Goal: Answer question/provide support: Answer question/provide support

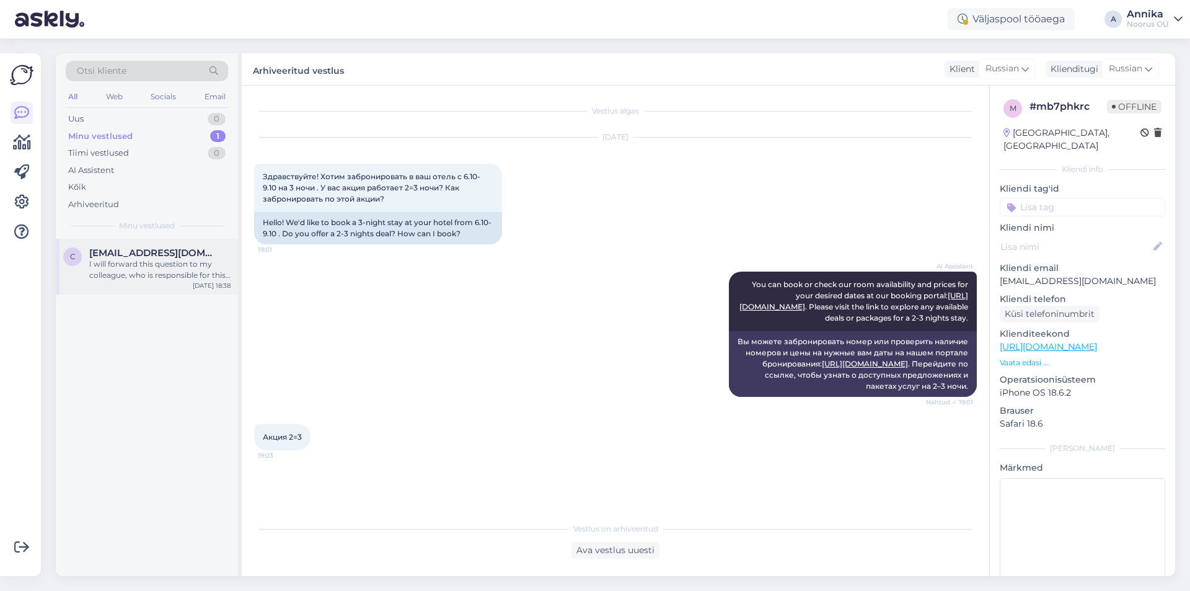
click at [161, 274] on div "I will forward this question to my colleague, who is responsible for this. The …" at bounding box center [159, 269] width 141 height 22
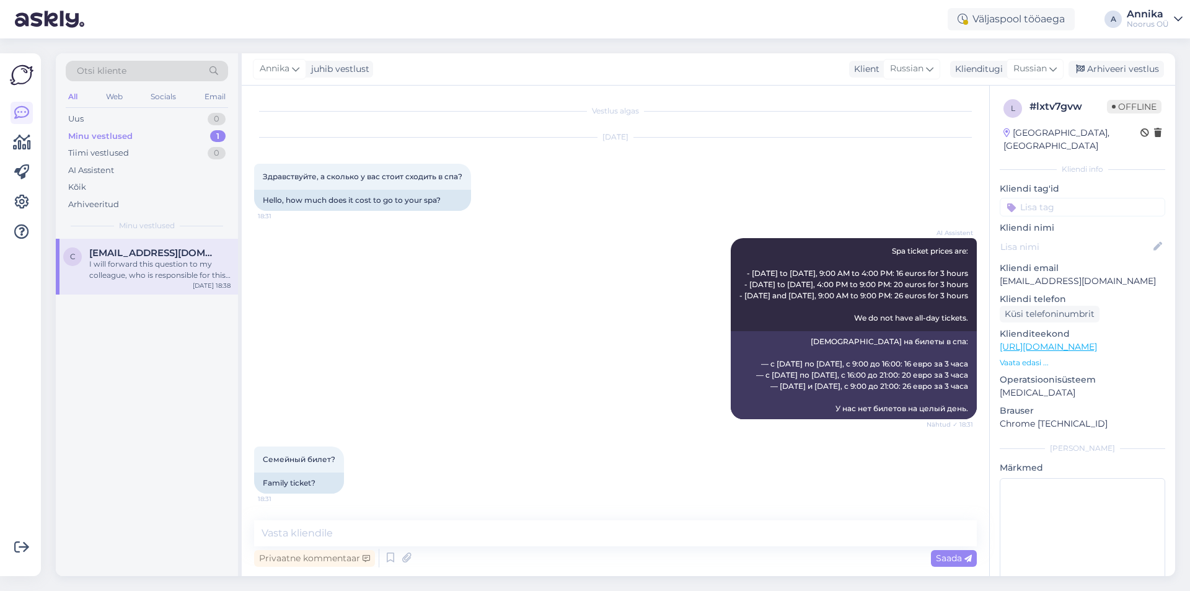
scroll to position [433, 0]
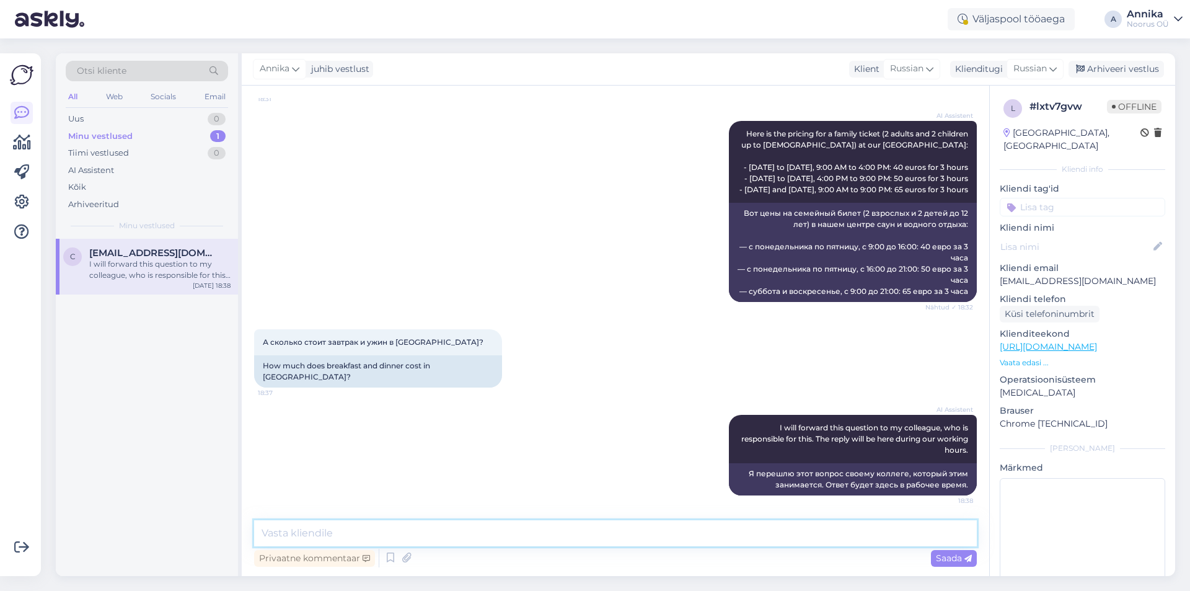
click at [629, 545] on textarea at bounding box center [615, 533] width 723 height 26
type textarea "Завтрак-10 евро"
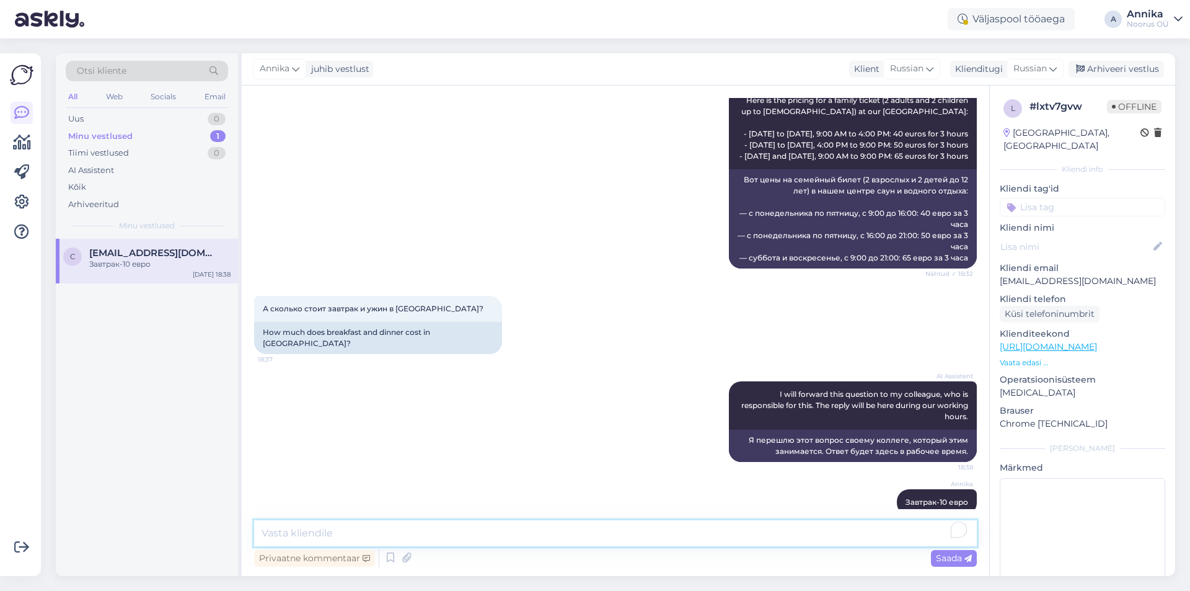
scroll to position [486, 0]
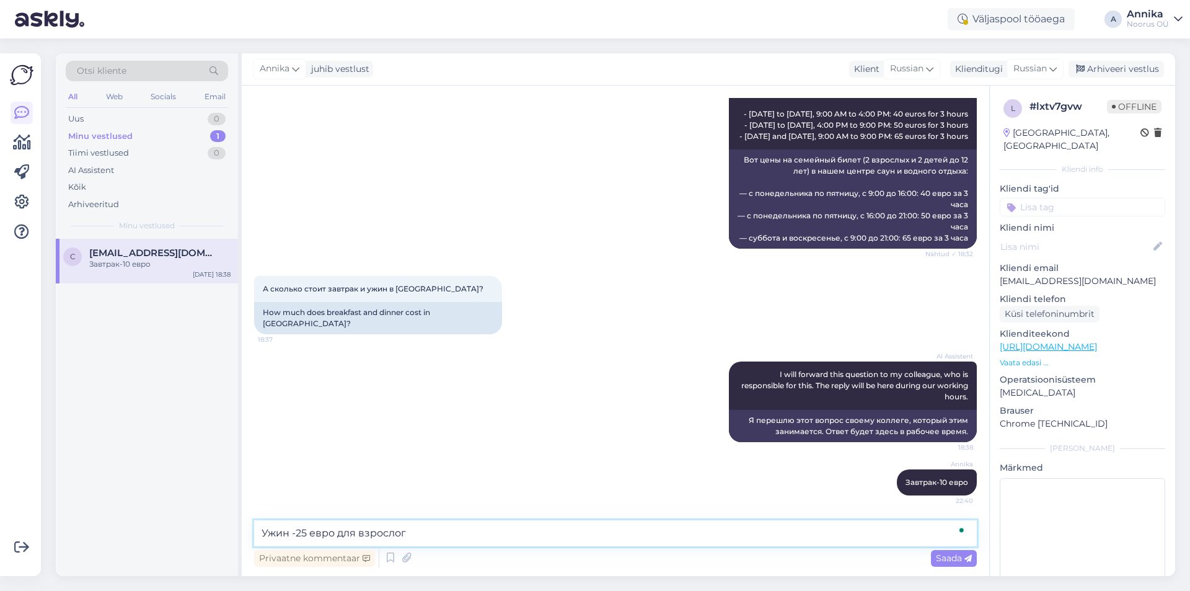
type textarea "Ужин -25 евро для взрослого"
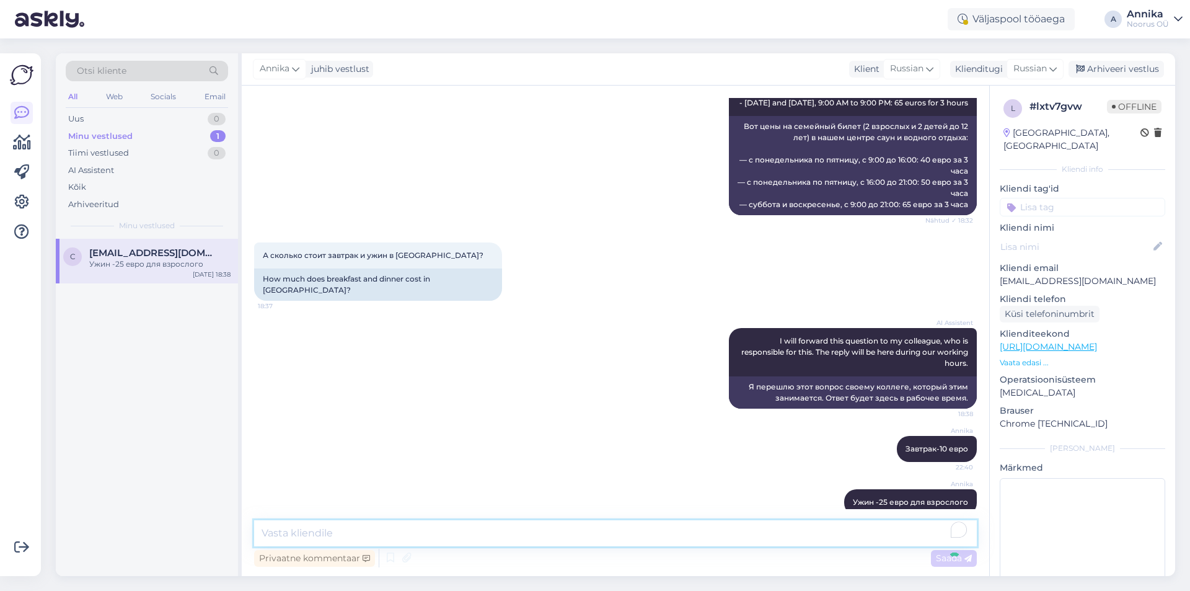
scroll to position [540, 0]
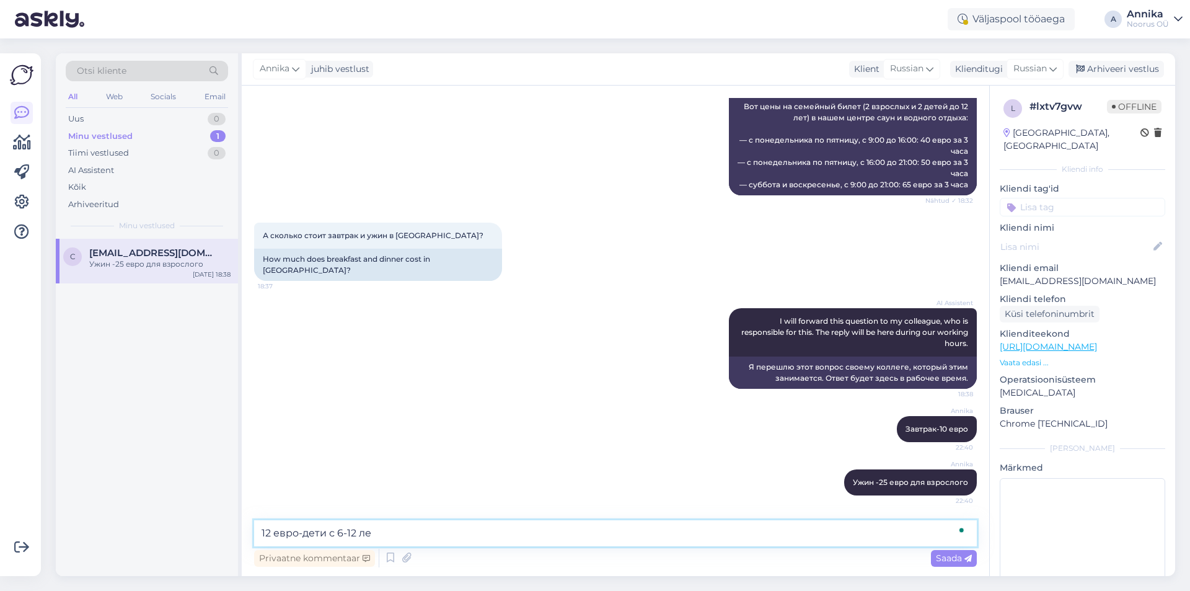
type textarea "12 евро-дети с 6-12 лет"
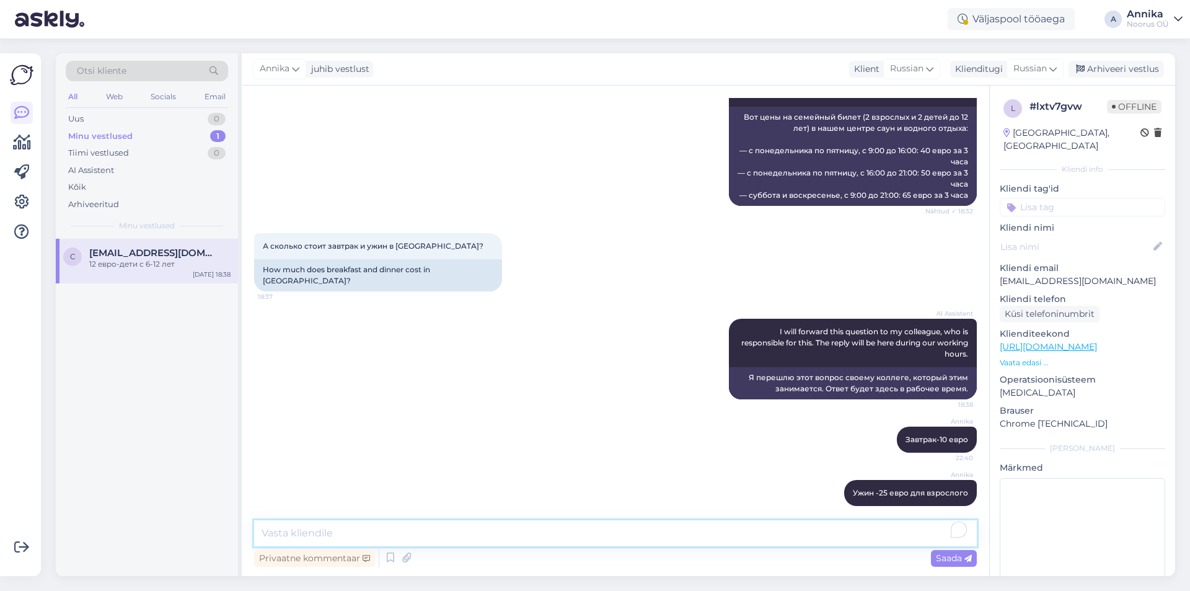
scroll to position [469, 0]
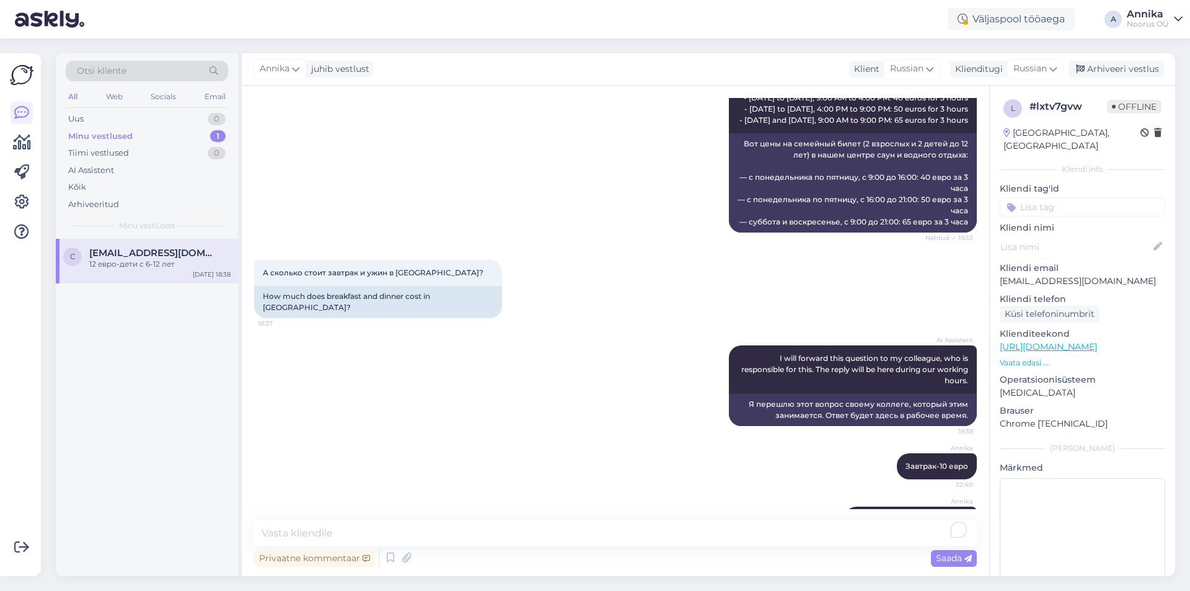
click at [125, 130] on div "Minu vestlused" at bounding box center [100, 136] width 64 height 12
drag, startPoint x: 168, startPoint y: 273, endPoint x: 218, endPoint y: 273, distance: 50.2
click at [169, 273] on div "c [EMAIL_ADDRESS][DOMAIN_NAME] 12 евро-дети с 6-12 лет [DATE] 22:40" at bounding box center [147, 261] width 182 height 45
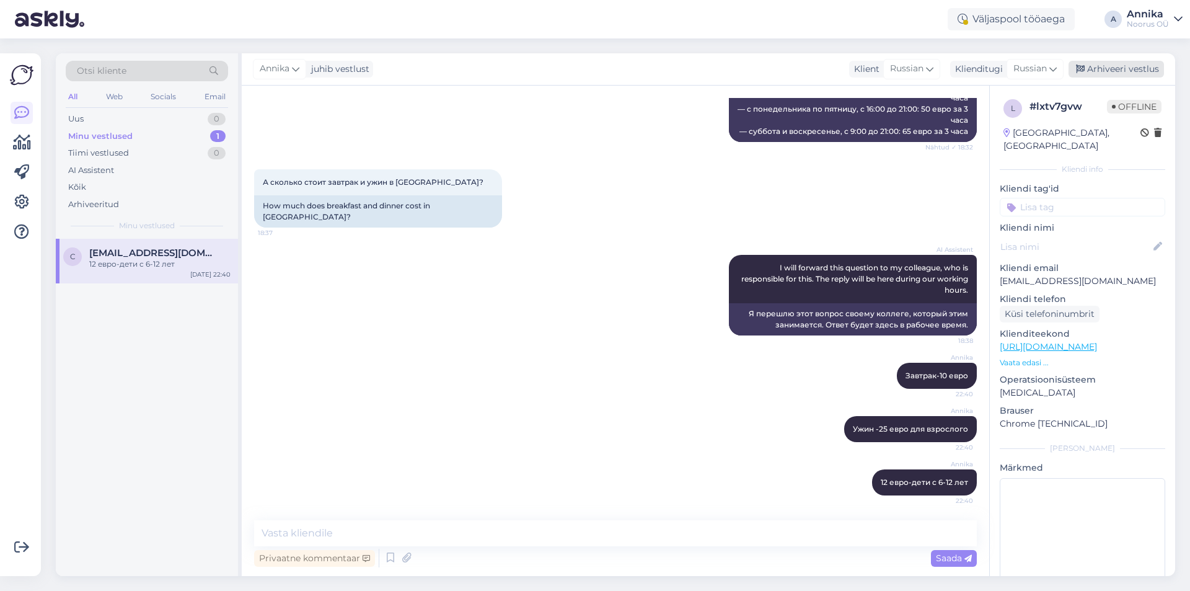
click at [1117, 76] on div "Arhiveeri vestlus" at bounding box center [1115, 69] width 95 height 17
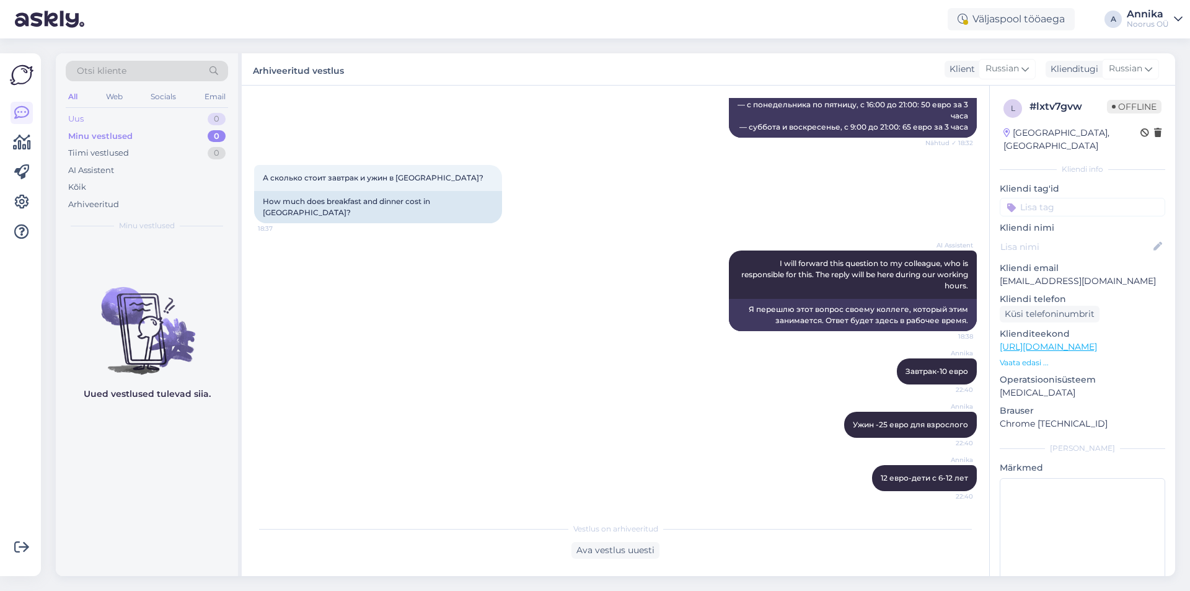
click at [87, 118] on div "Uus 0" at bounding box center [147, 118] width 162 height 17
